Goal: Task Accomplishment & Management: Manage account settings

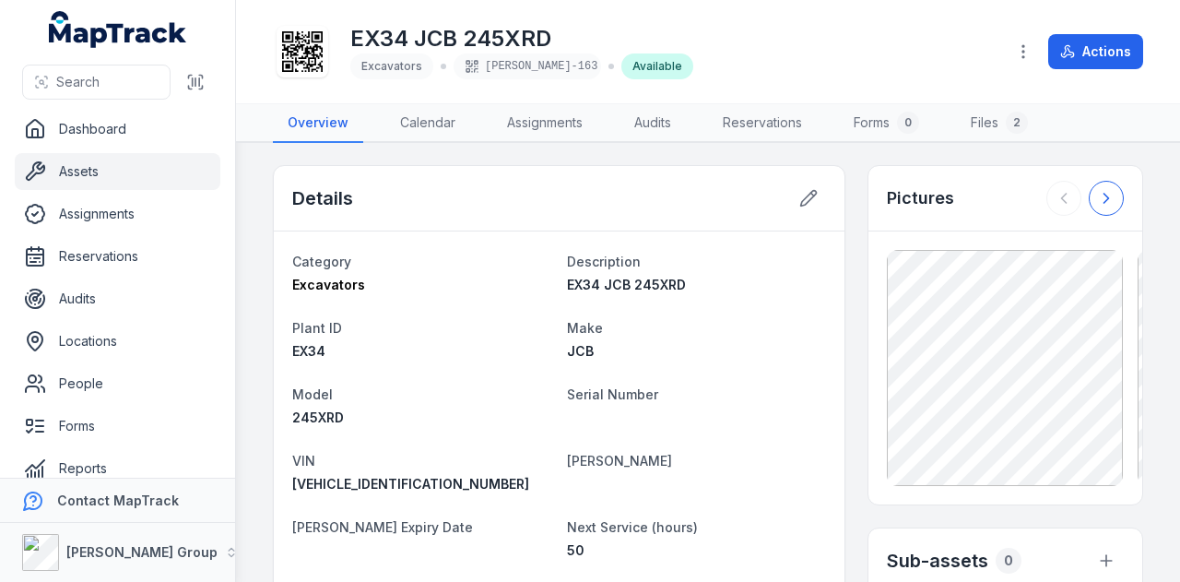
click at [1097, 197] on icon at bounding box center [1106, 198] width 18 height 18
click at [1055, 201] on icon at bounding box center [1064, 198] width 18 height 18
click at [83, 169] on link "Assets" at bounding box center [118, 171] width 206 height 37
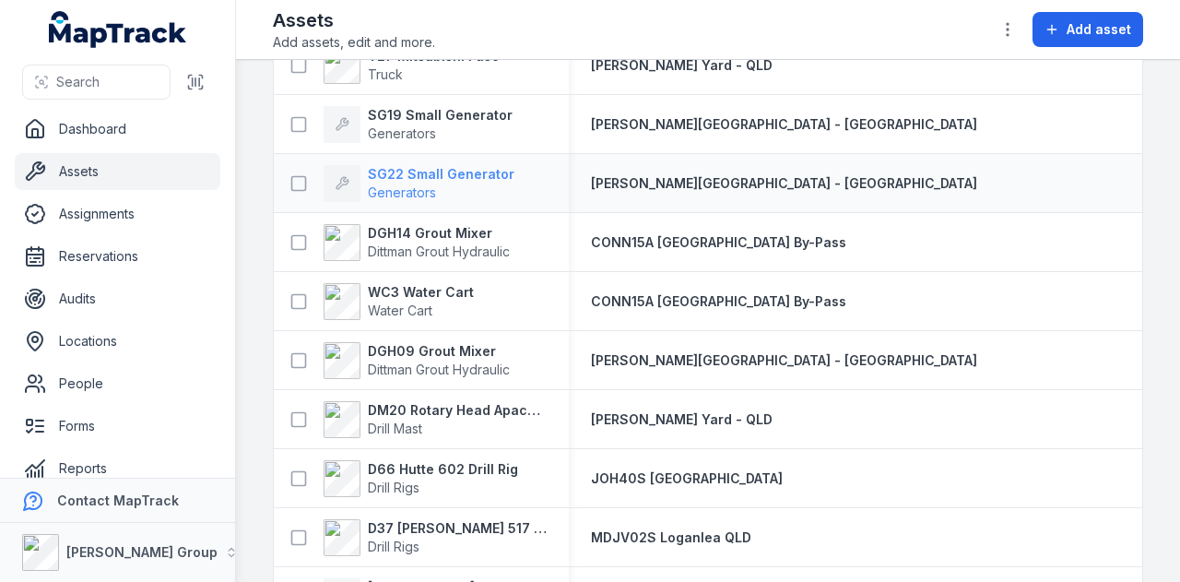
scroll to position [5255, 0]
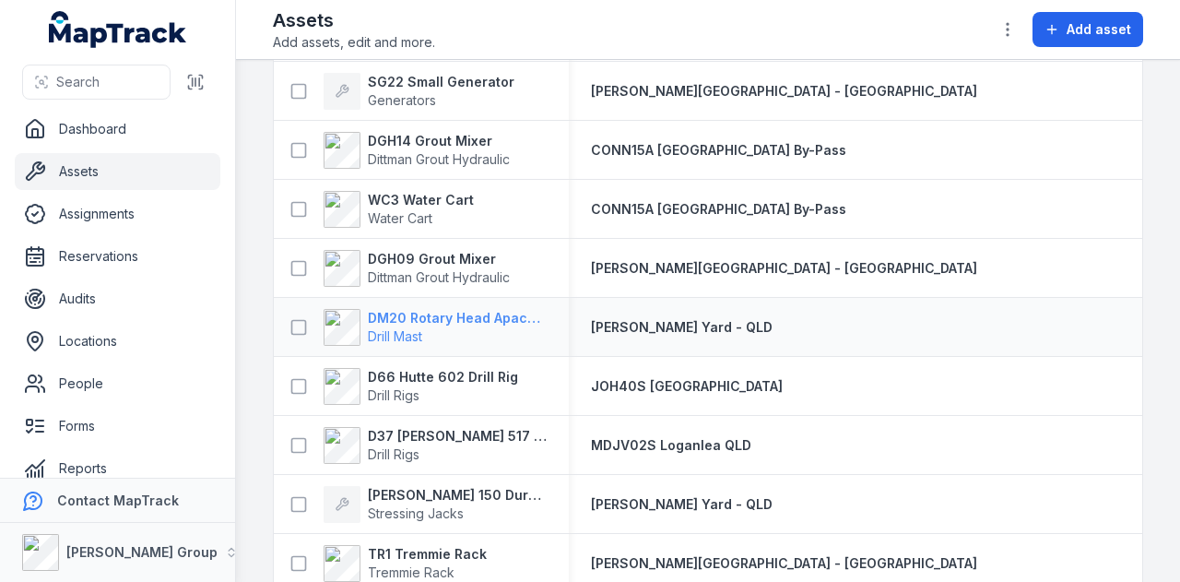
click at [430, 318] on strong "DM20 Rotary Head Apache 1" at bounding box center [457, 318] width 179 height 18
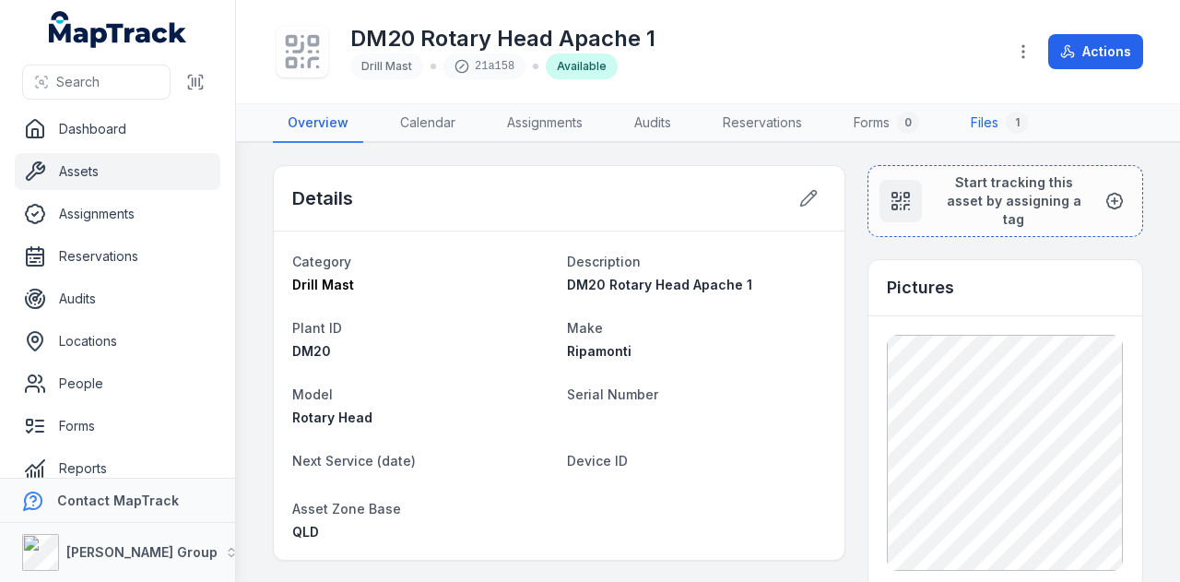
click at [999, 130] on link "Files 1" at bounding box center [999, 123] width 87 height 39
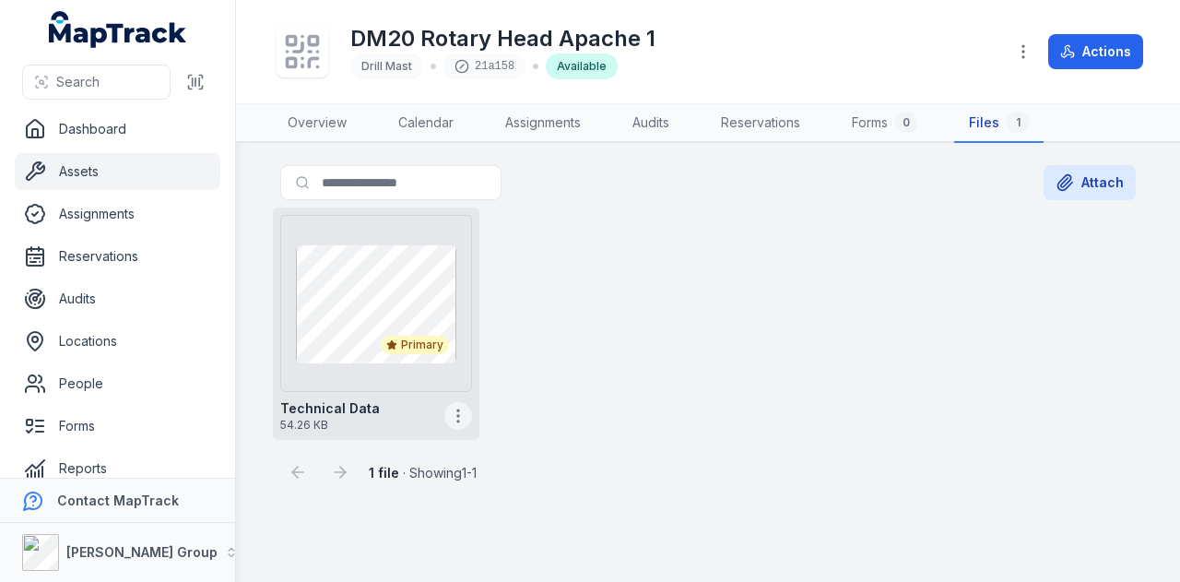
click at [465, 421] on icon "button" at bounding box center [458, 416] width 18 height 18
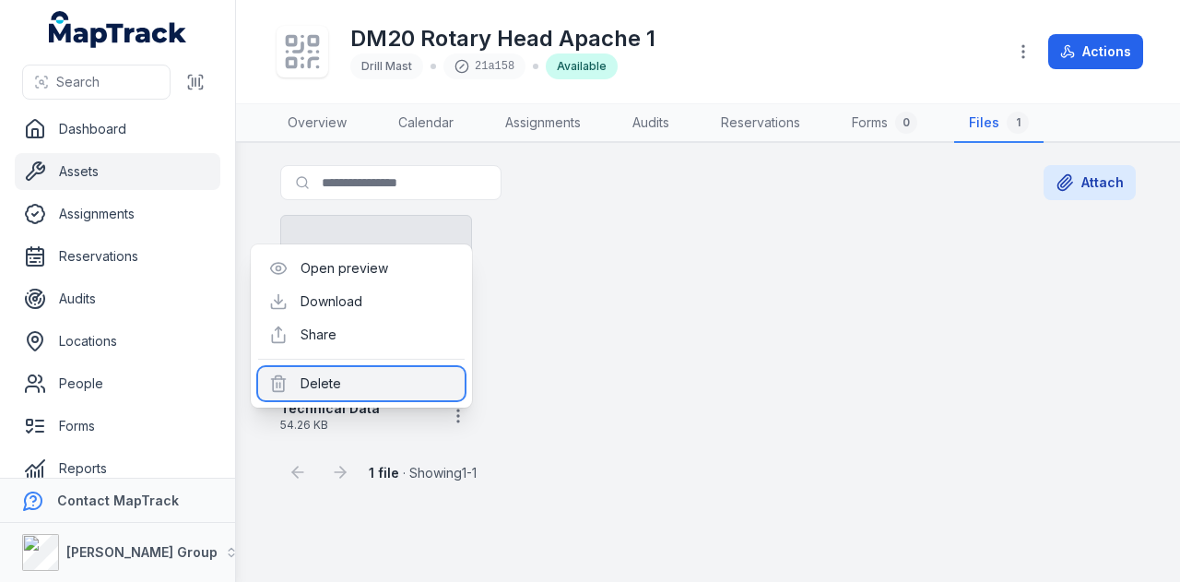
click at [423, 380] on div "Delete" at bounding box center [361, 383] width 207 height 33
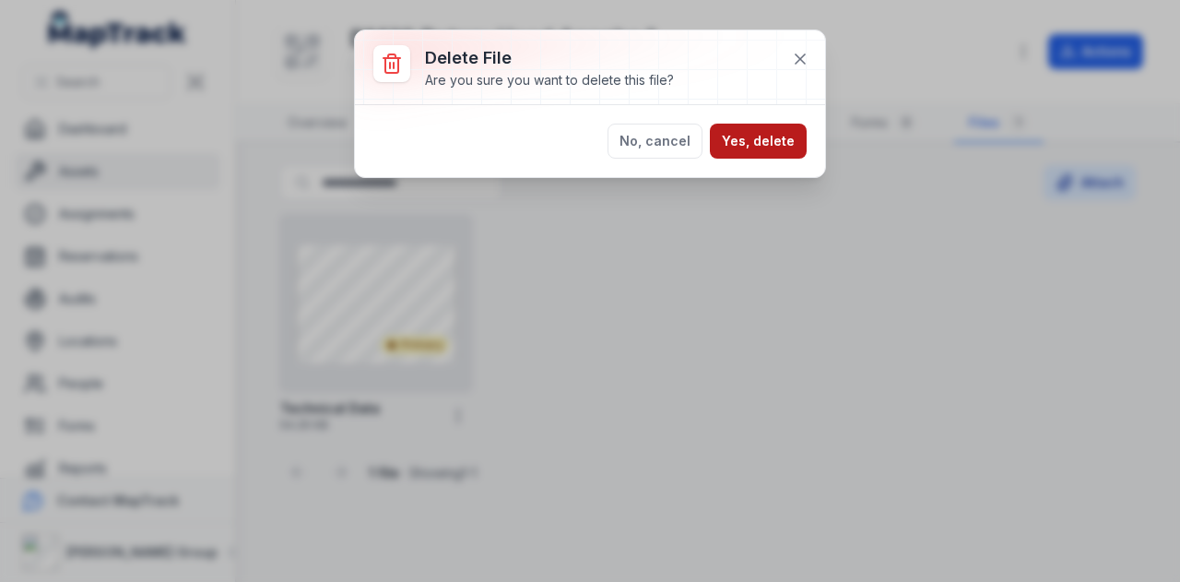
click at [754, 150] on button "Yes, delete" at bounding box center [758, 141] width 97 height 35
